Goal: Navigation & Orientation: Find specific page/section

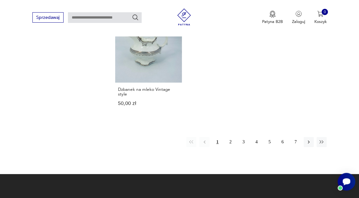
scroll to position [819, 0]
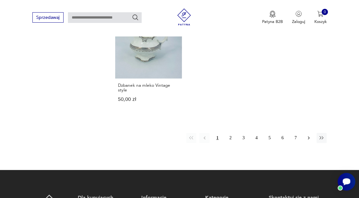
click at [307, 135] on icon "button" at bounding box center [309, 138] width 6 height 6
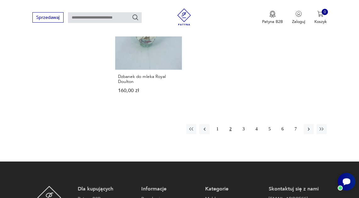
scroll to position [830, 0]
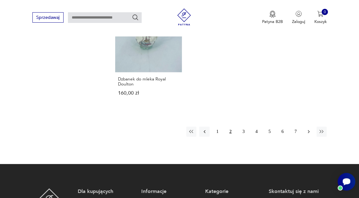
click at [311, 129] on icon "button" at bounding box center [309, 132] width 6 height 6
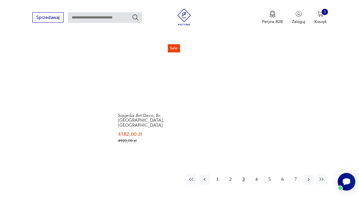
scroll to position [825, 0]
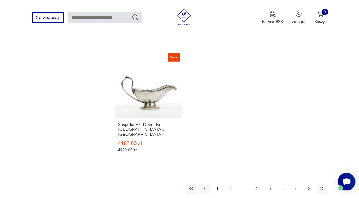
click at [307, 186] on icon "button" at bounding box center [309, 189] width 6 height 6
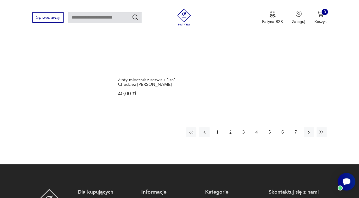
scroll to position [831, 0]
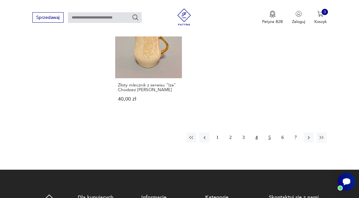
click at [270, 132] on button "5" at bounding box center [269, 137] width 10 height 10
